Goal: Information Seeking & Learning: Learn about a topic

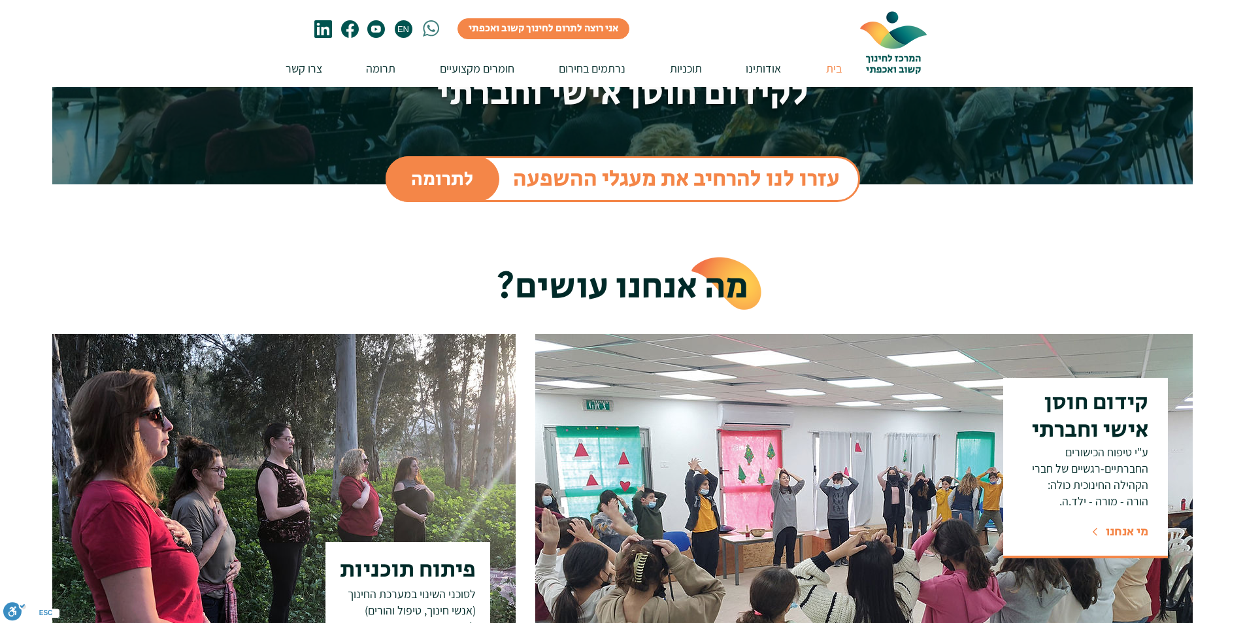
scroll to position [392, 0]
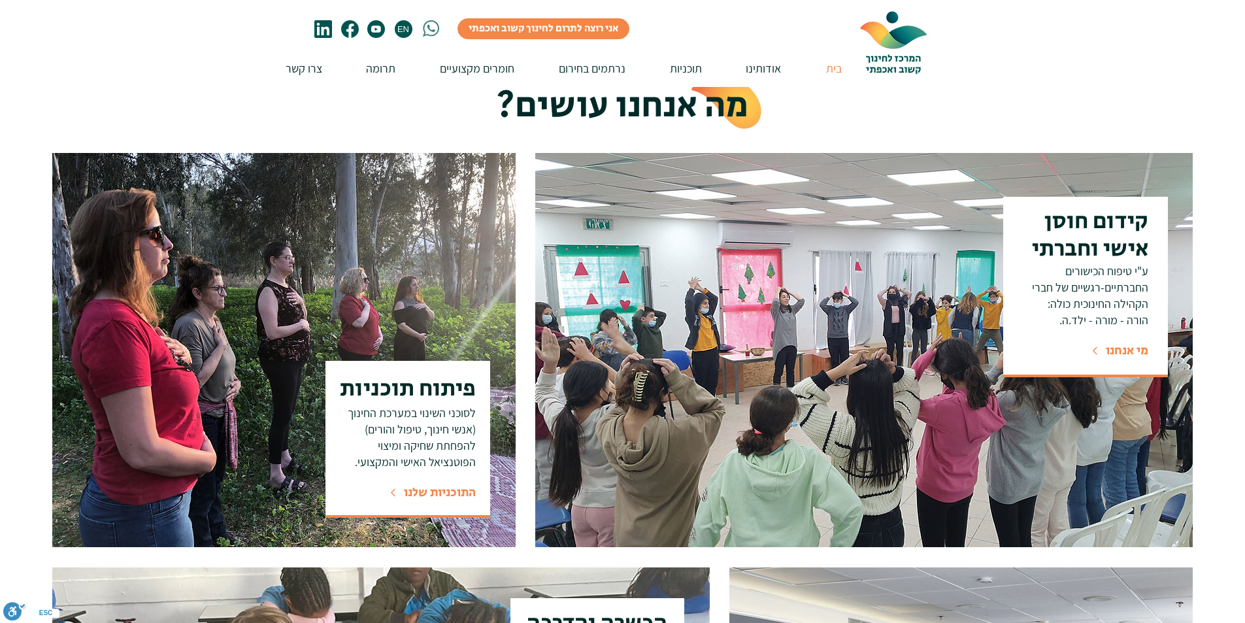
click at [429, 497] on span "התוכניות שלנו" at bounding box center [440, 492] width 72 height 18
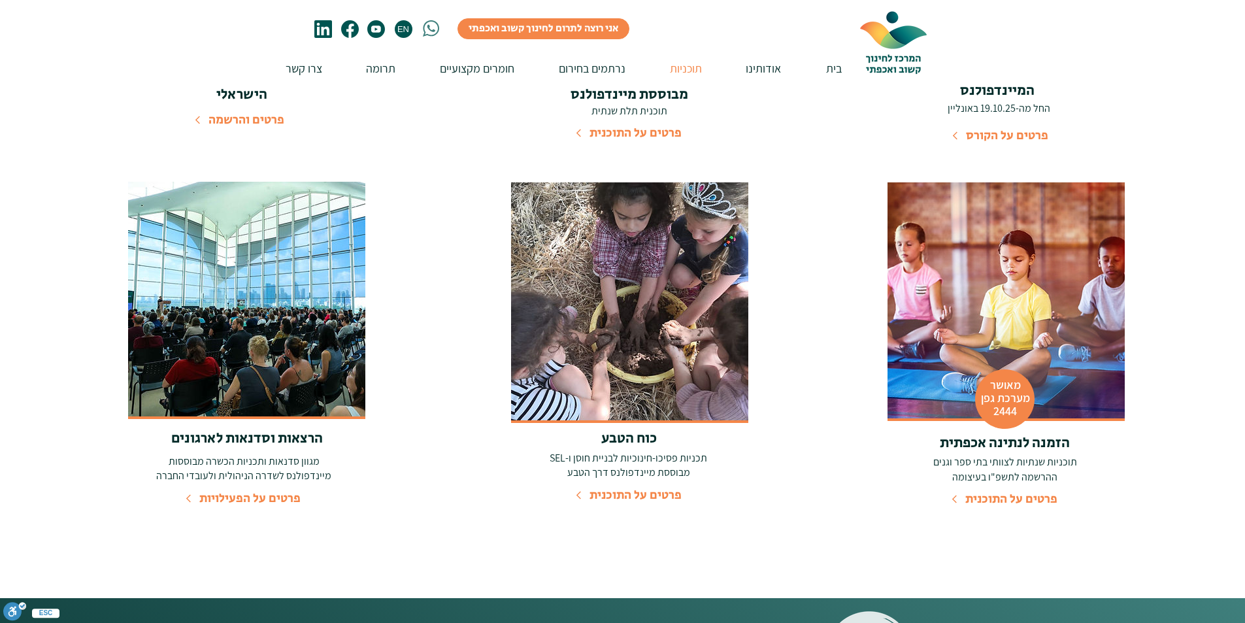
scroll to position [327, 0]
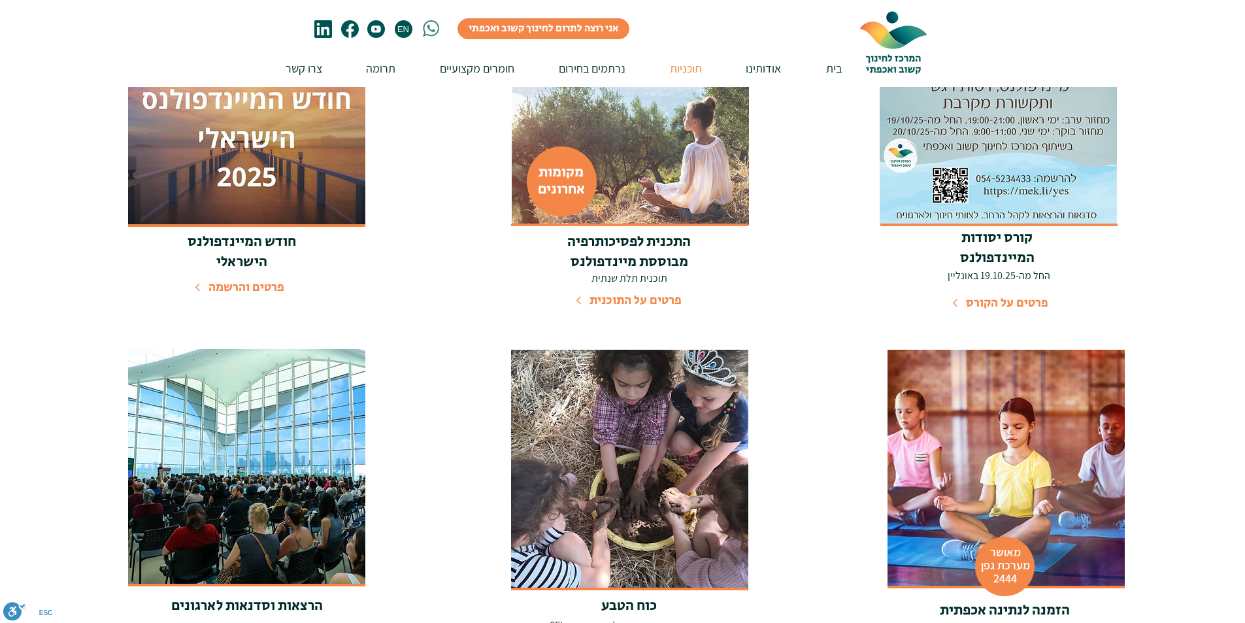
click at [626, 159] on img at bounding box center [630, 106] width 237 height 237
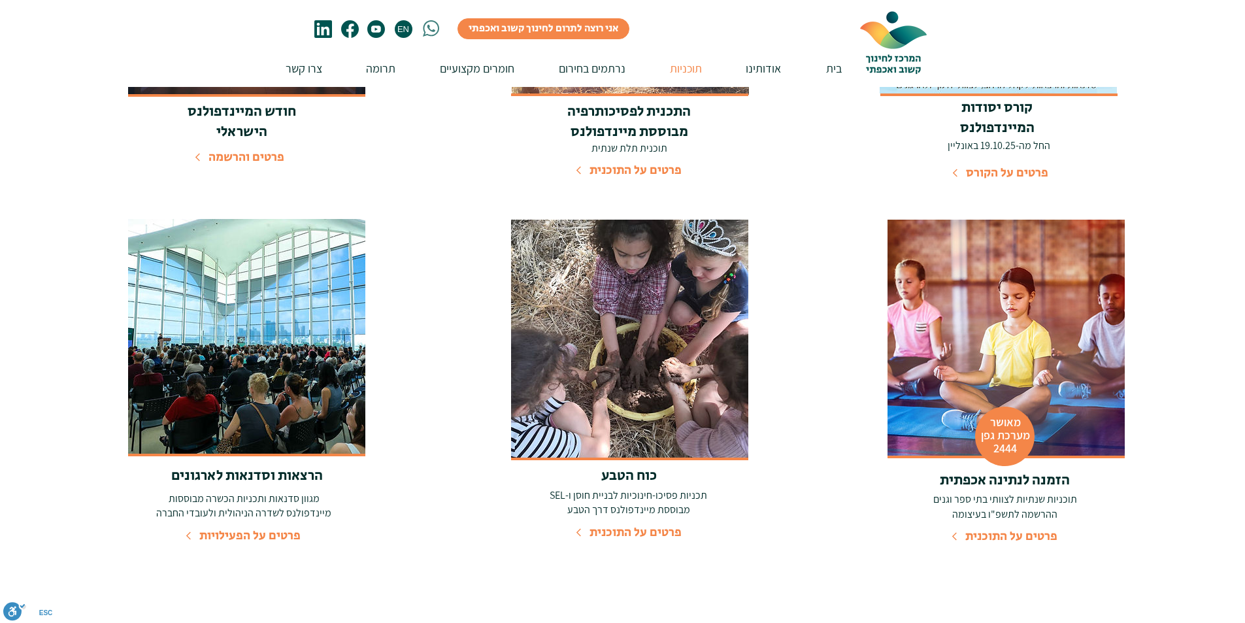
scroll to position [457, 0]
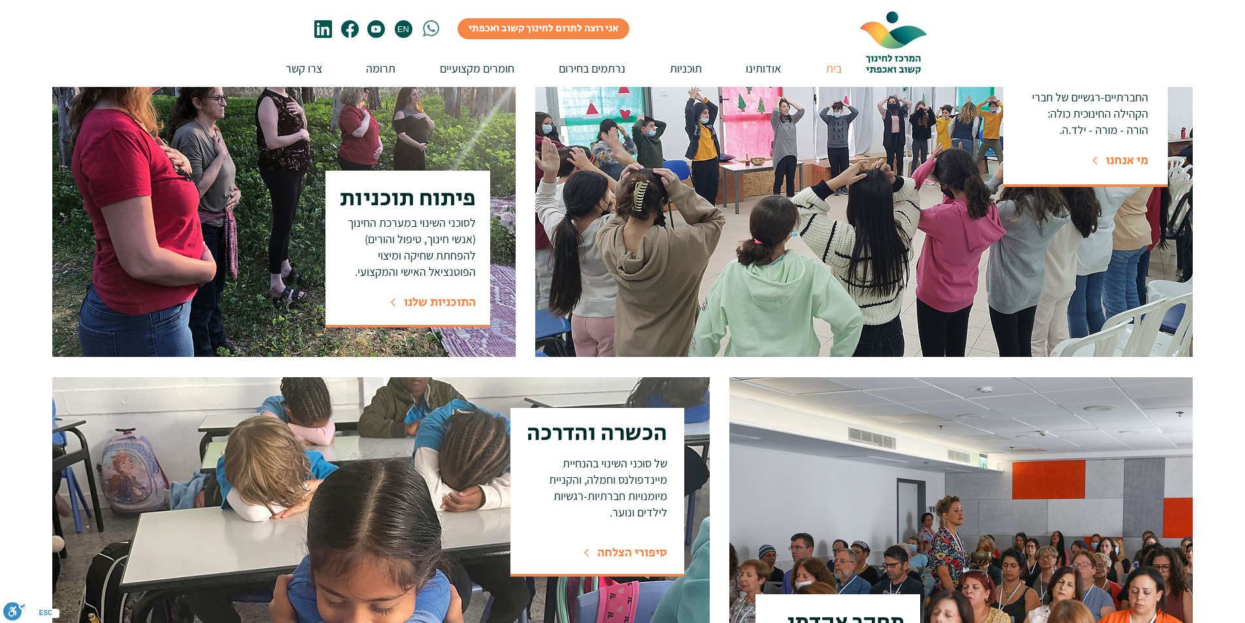
scroll to position [588, 0]
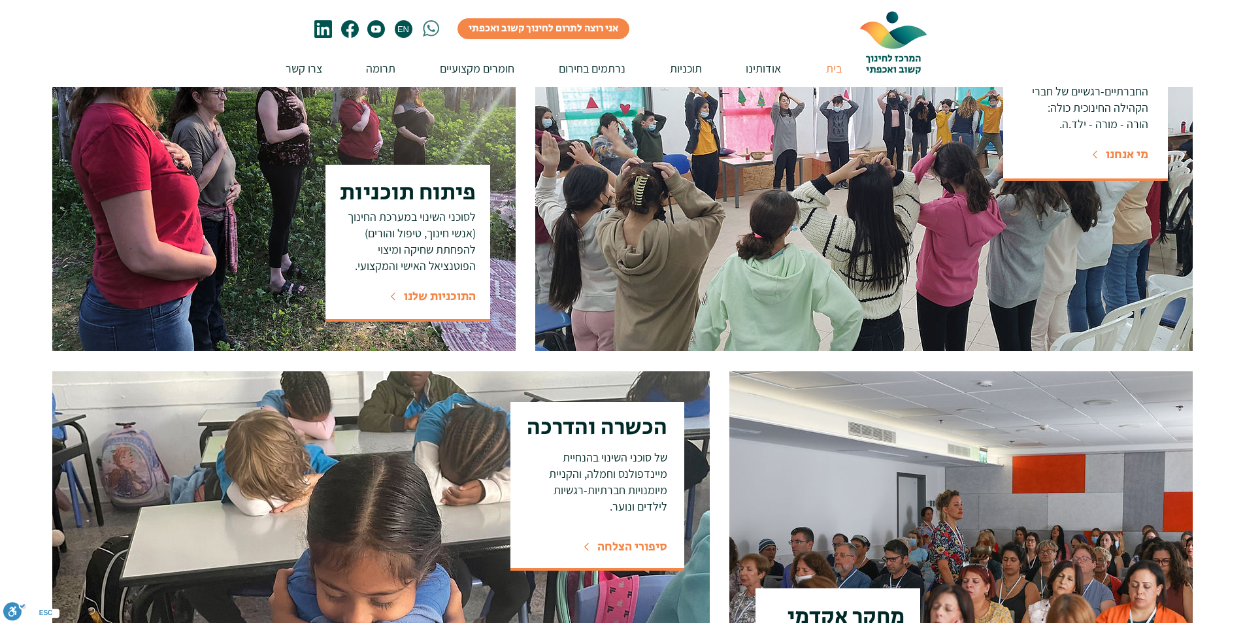
click at [640, 544] on span "סיפורי הצלחה" at bounding box center [632, 547] width 70 height 18
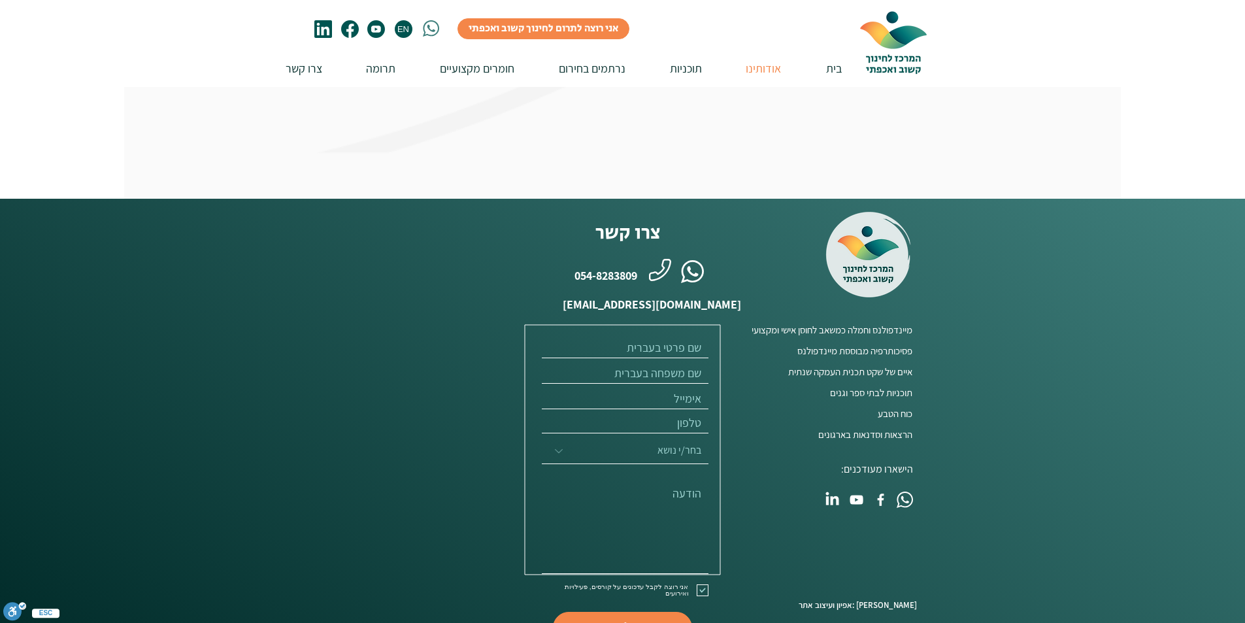
scroll to position [1093, 0]
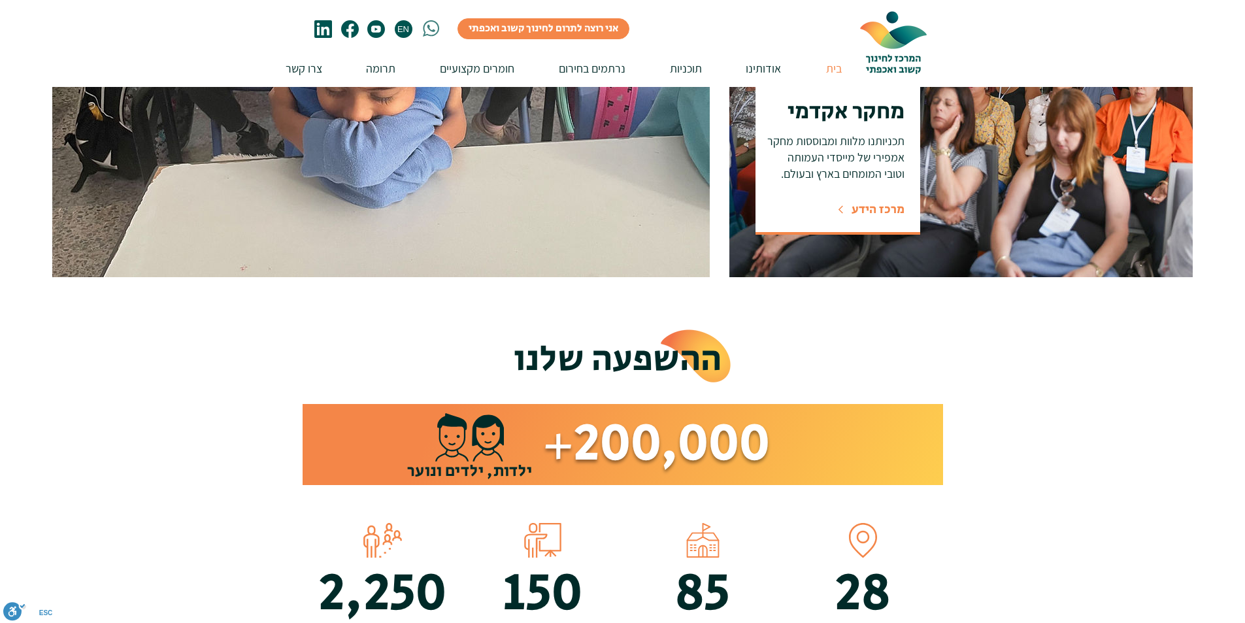
scroll to position [588, 0]
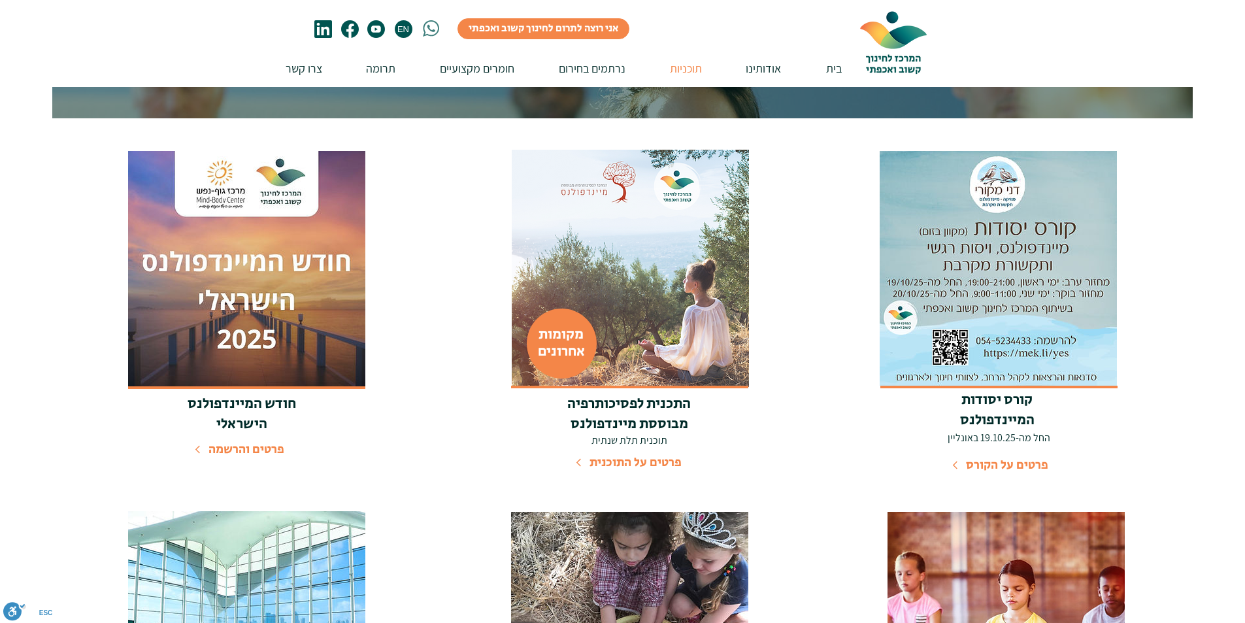
scroll to position [131, 0]
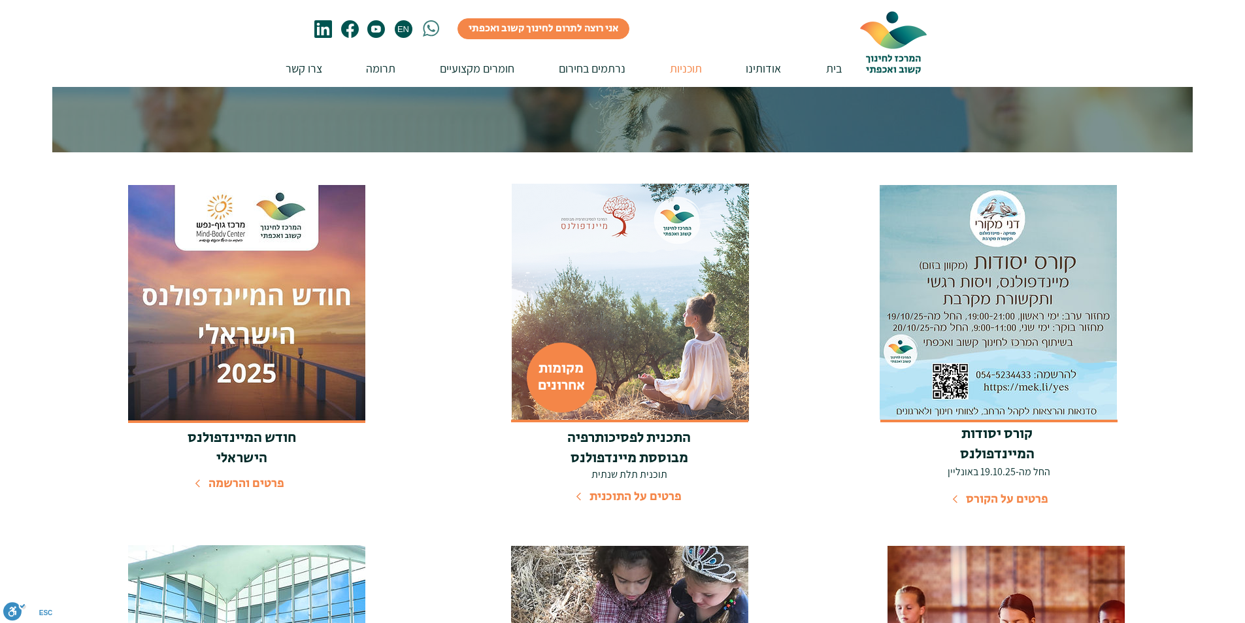
click at [1034, 335] on img at bounding box center [997, 302] width 237 height 235
